Goal: Find contact information

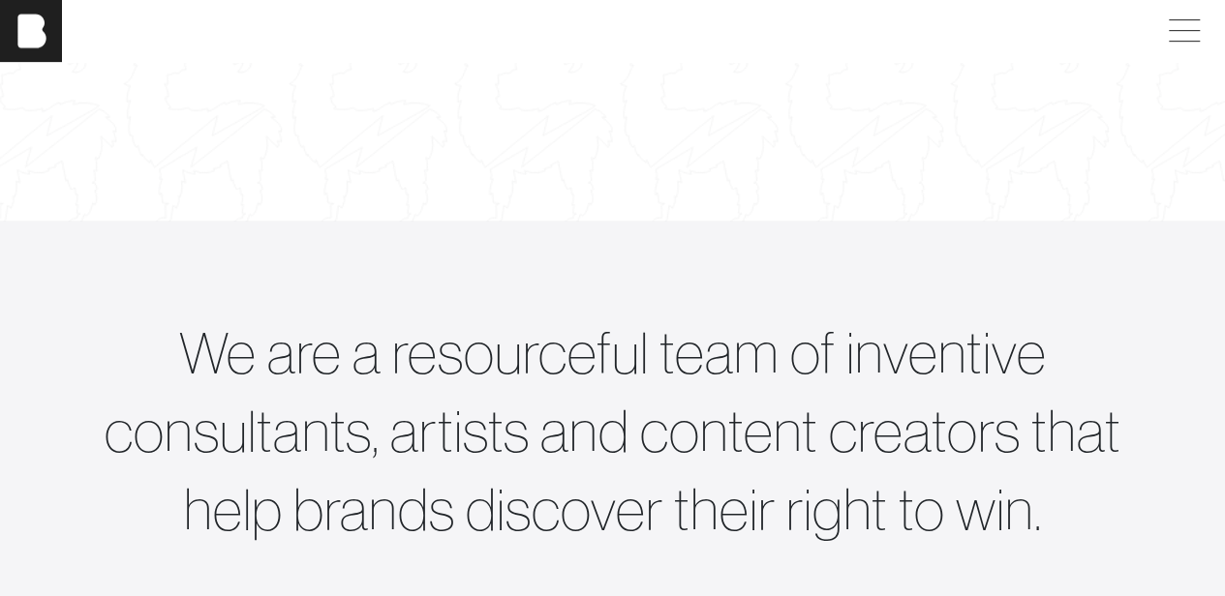
scroll to position [387, 0]
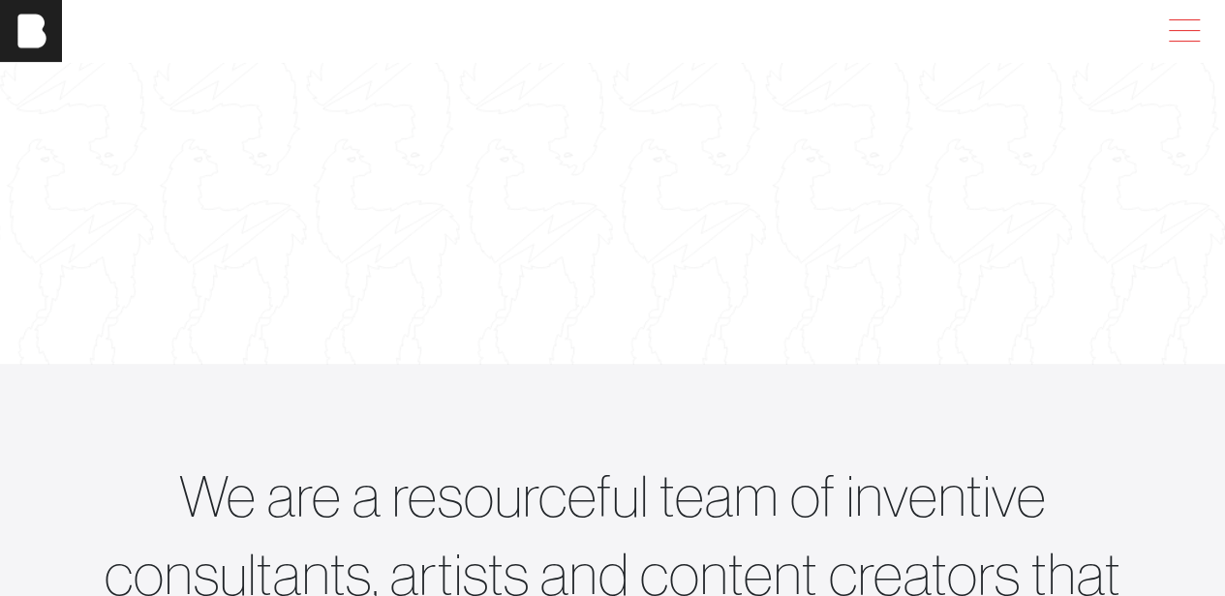
click at [1191, 28] on span at bounding box center [1180, 31] width 45 height 35
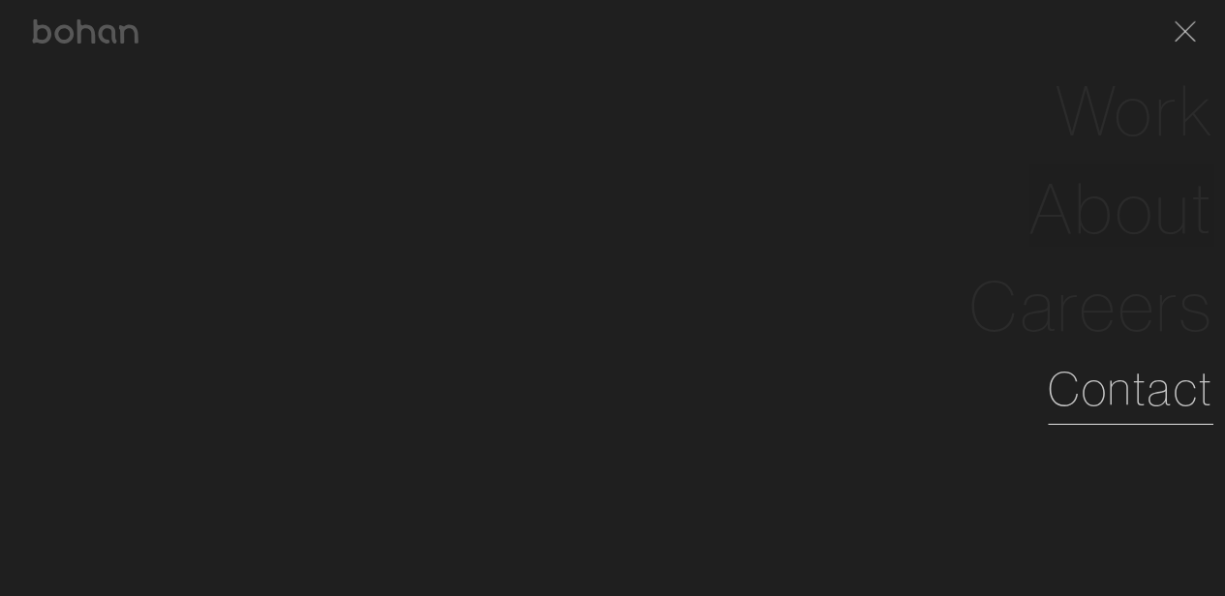
click at [1135, 374] on link "Contact" at bounding box center [1131, 389] width 166 height 70
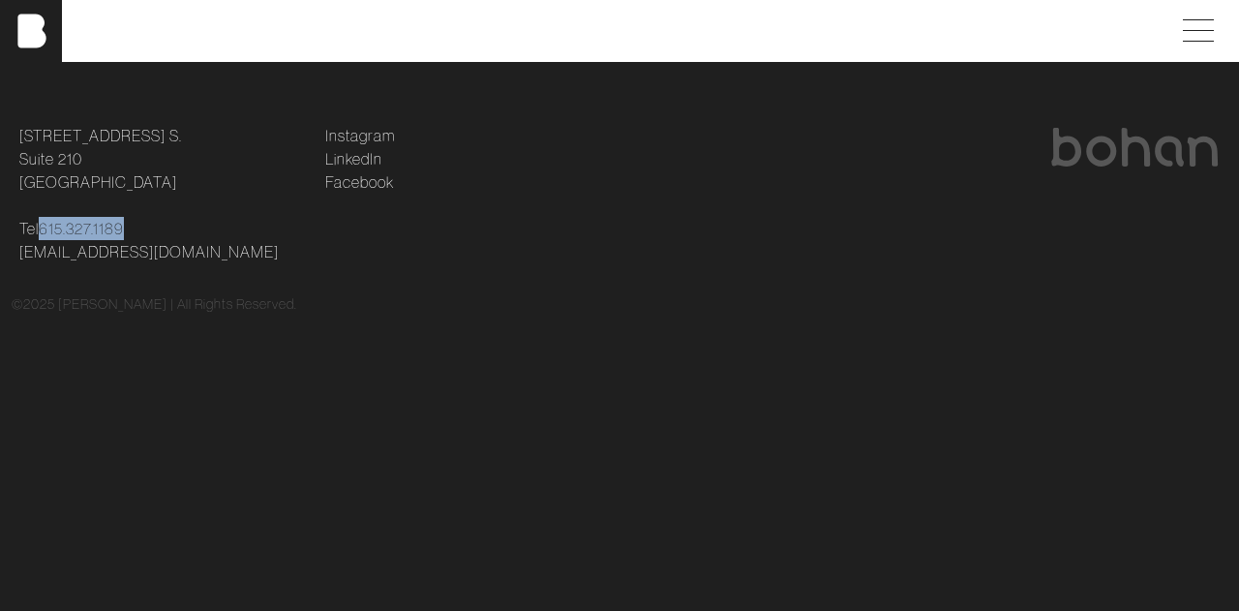
drag, startPoint x: 159, startPoint y: 233, endPoint x: 40, endPoint y: 230, distance: 119.1
click at [41, 230] on p "Tel [PHONE_NUMBER] [EMAIL_ADDRESS][DOMAIN_NAME]" at bounding box center [160, 240] width 283 height 46
copy p "615.327.1189"
drag, startPoint x: 255, startPoint y: 255, endPoint x: 18, endPoint y: 248, distance: 236.3
click at [18, 248] on div "[STREET_ADDRESS] [STREET_ADDRESS] Tel [PHONE_NUMBER] [EMAIL_ADDRESS][DOMAIN_NAM…" at bounding box center [161, 193] width 306 height 139
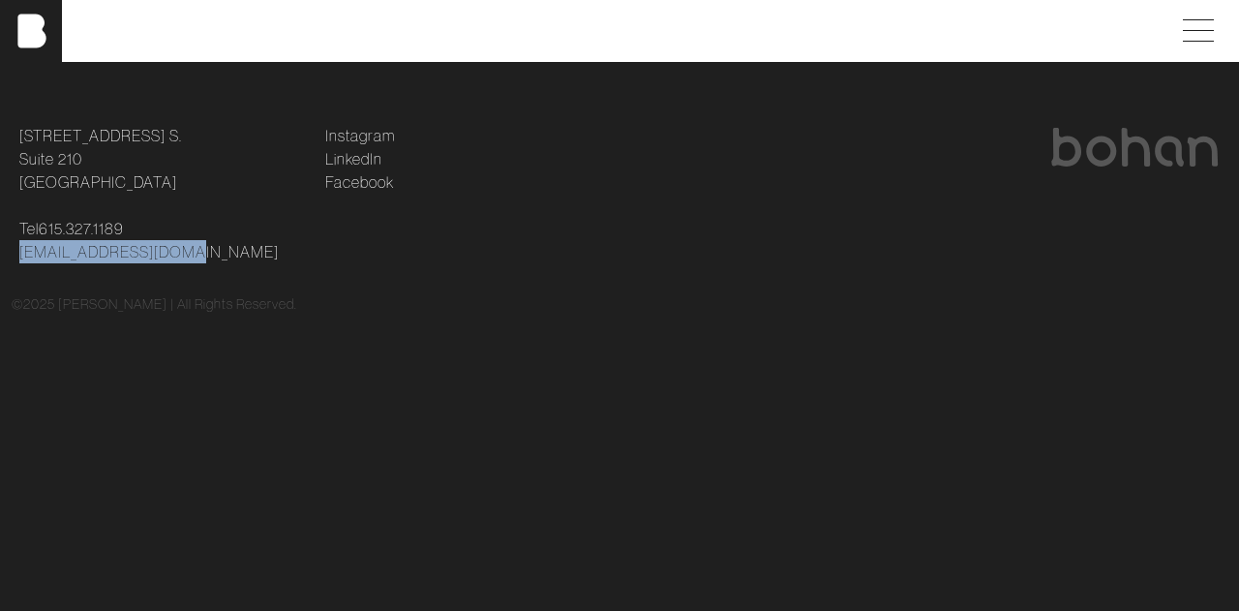
copy link "[EMAIL_ADDRESS][DOMAIN_NAME]"
click at [370, 154] on link "LinkedIn" at bounding box center [353, 158] width 57 height 23
